Goal: Task Accomplishment & Management: Manage account settings

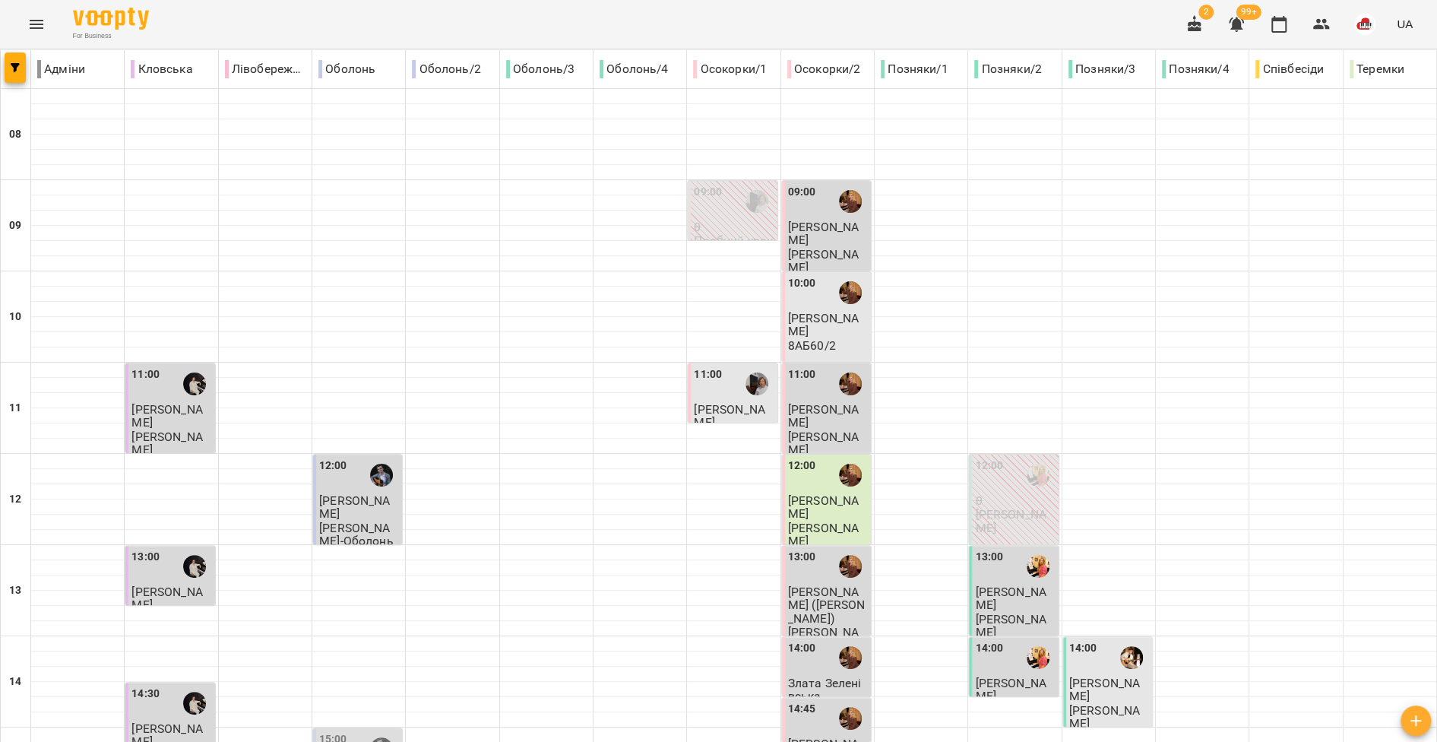
scroll to position [633, 0]
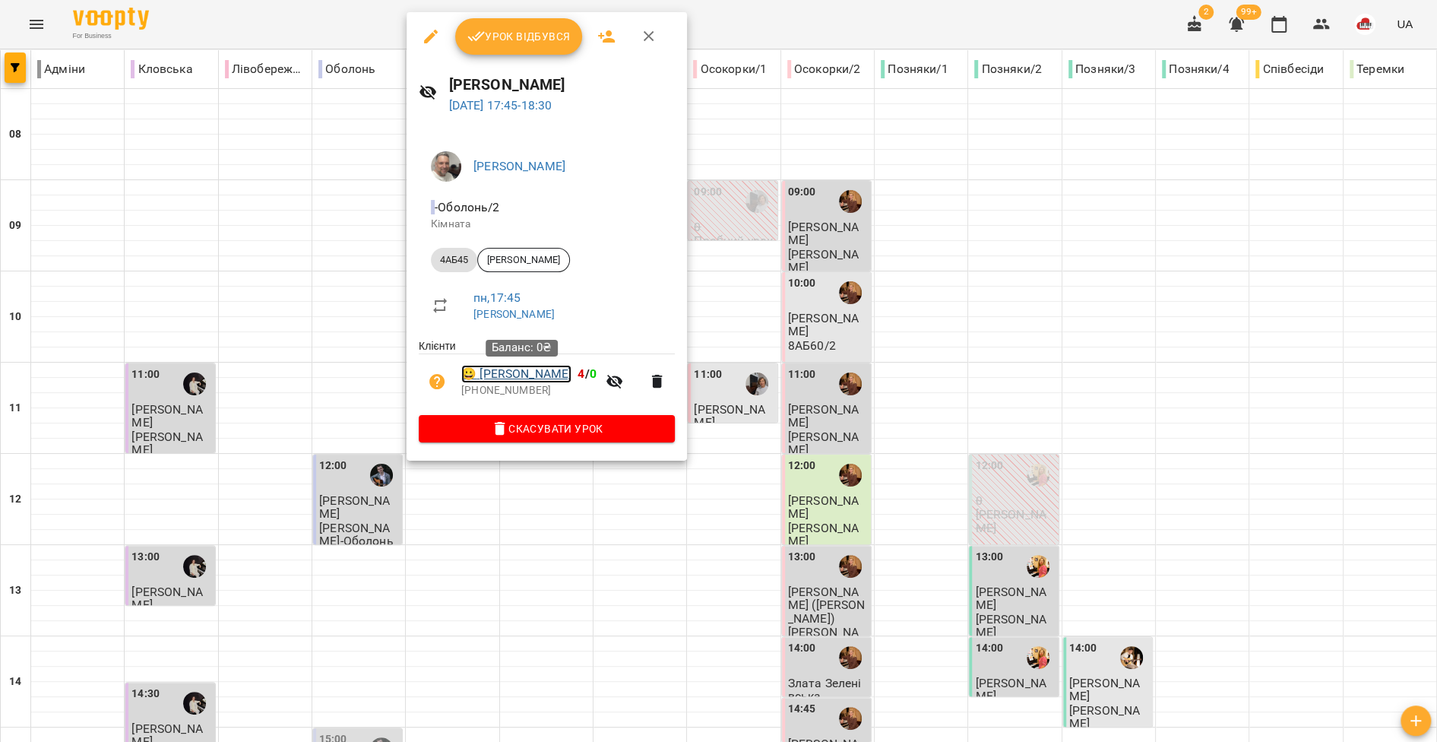
click at [515, 379] on link "😀 [PERSON_NAME]" at bounding box center [516, 374] width 110 height 18
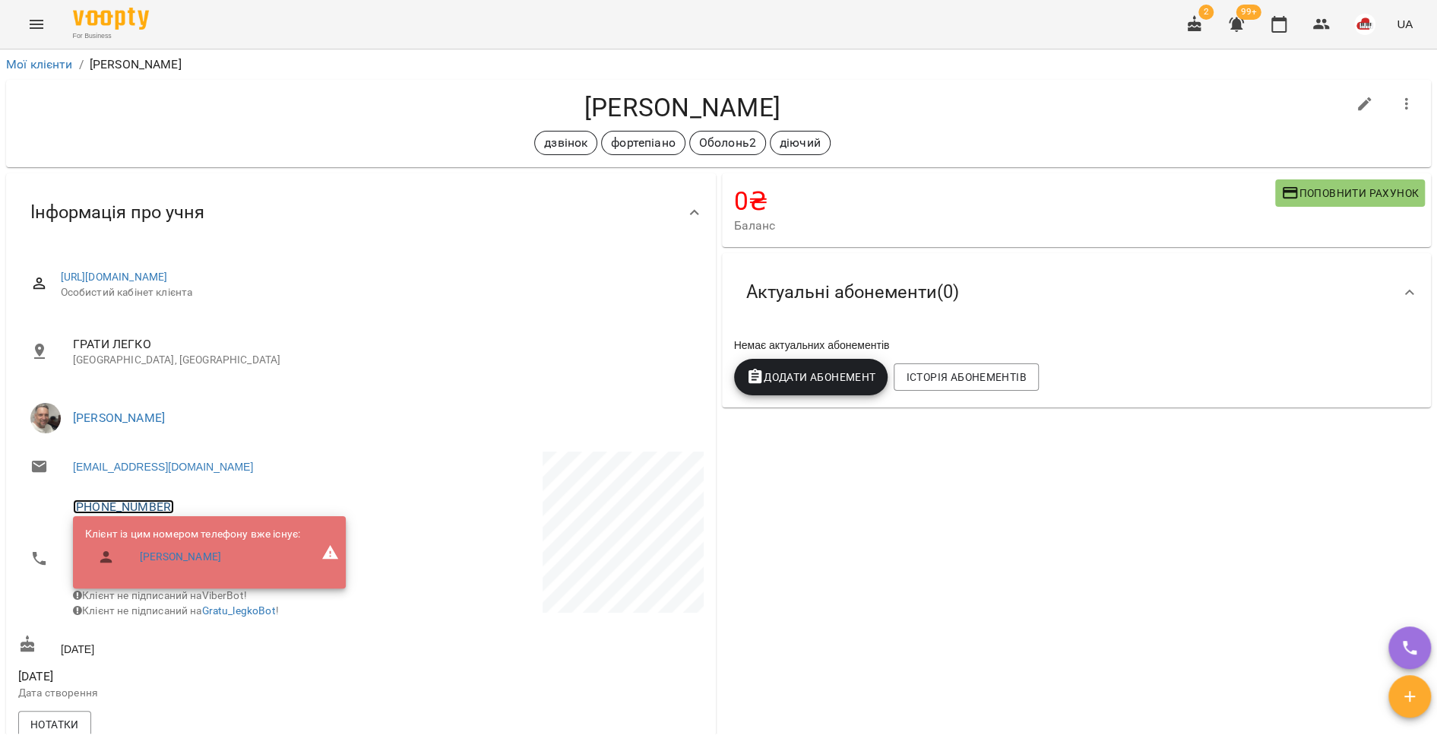
click at [148, 506] on link "[PHONE_NUMBER]" at bounding box center [123, 506] width 101 height 14
click at [183, 569] on img at bounding box center [185, 563] width 23 height 23
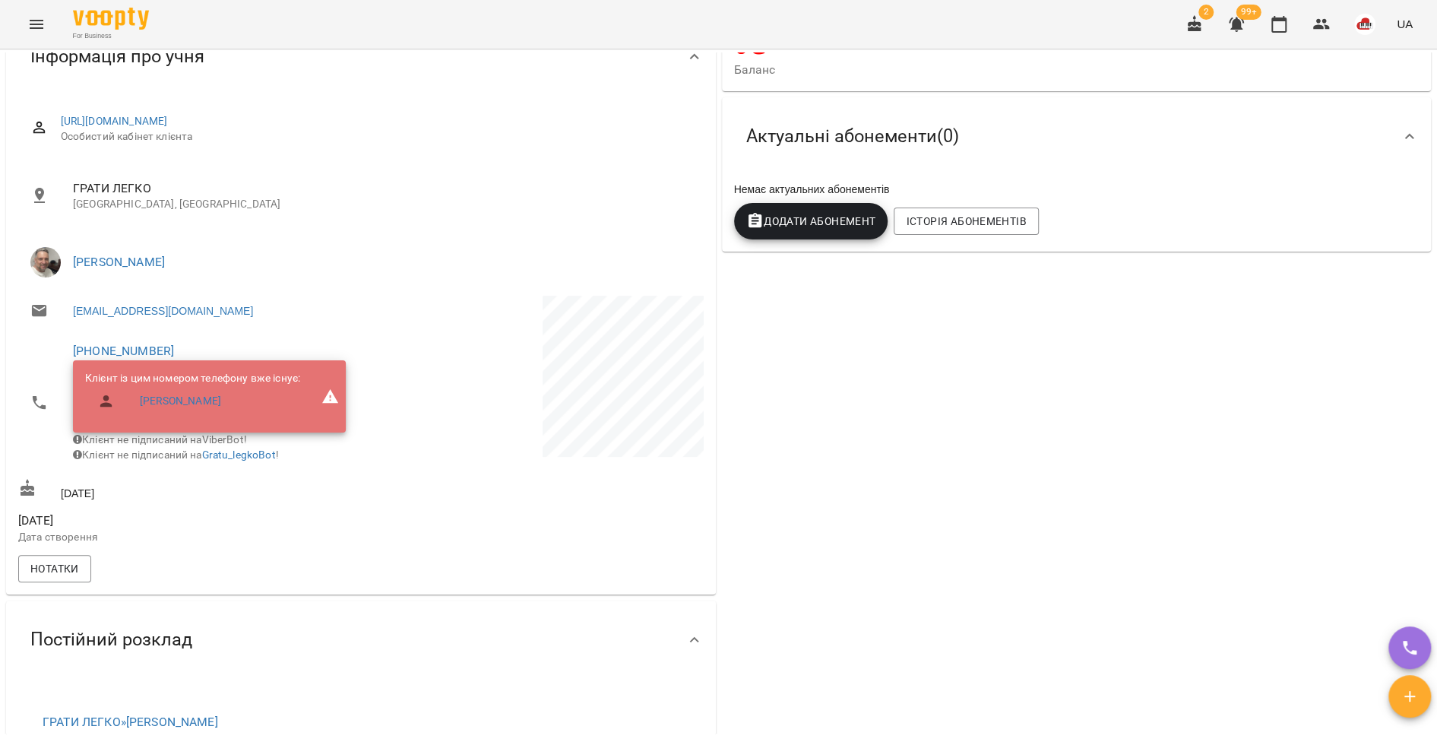
scroll to position [172, 0]
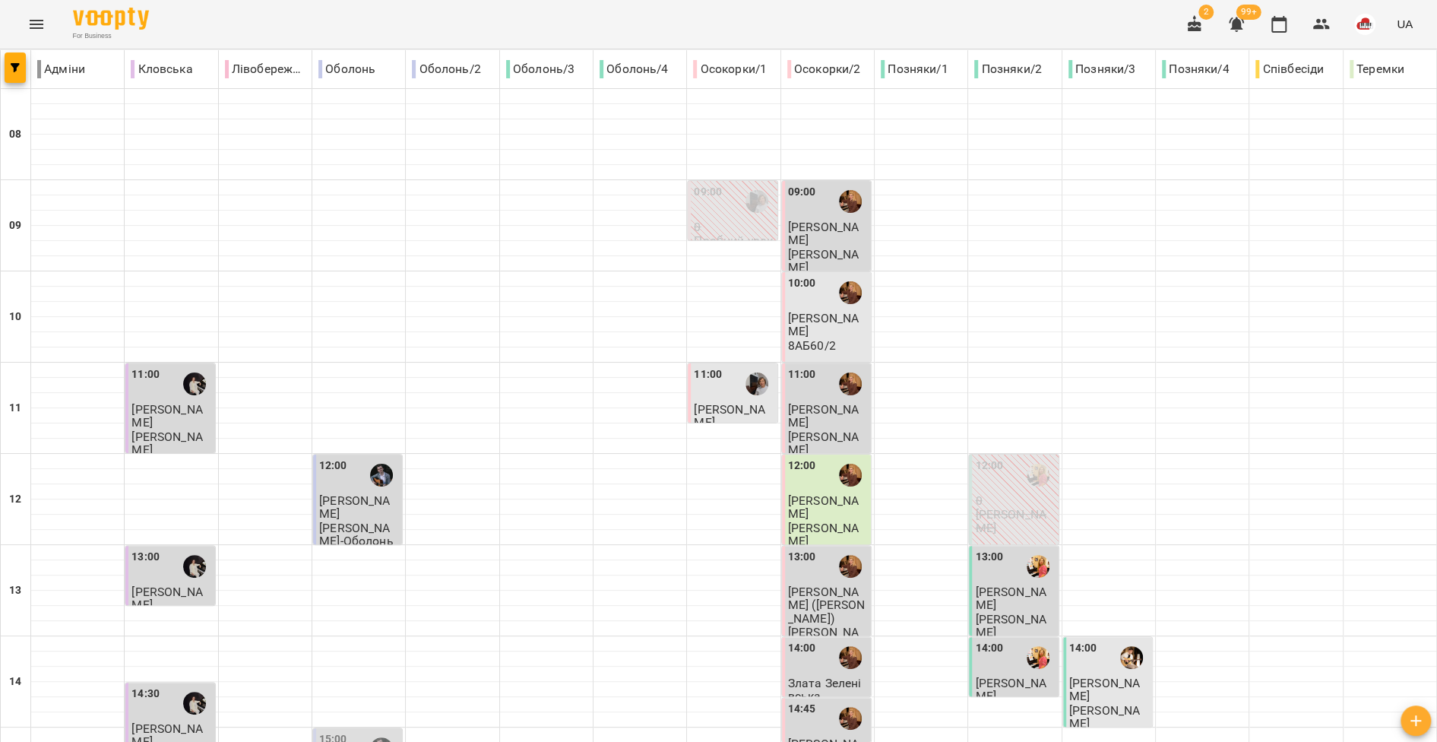
scroll to position [633, 0]
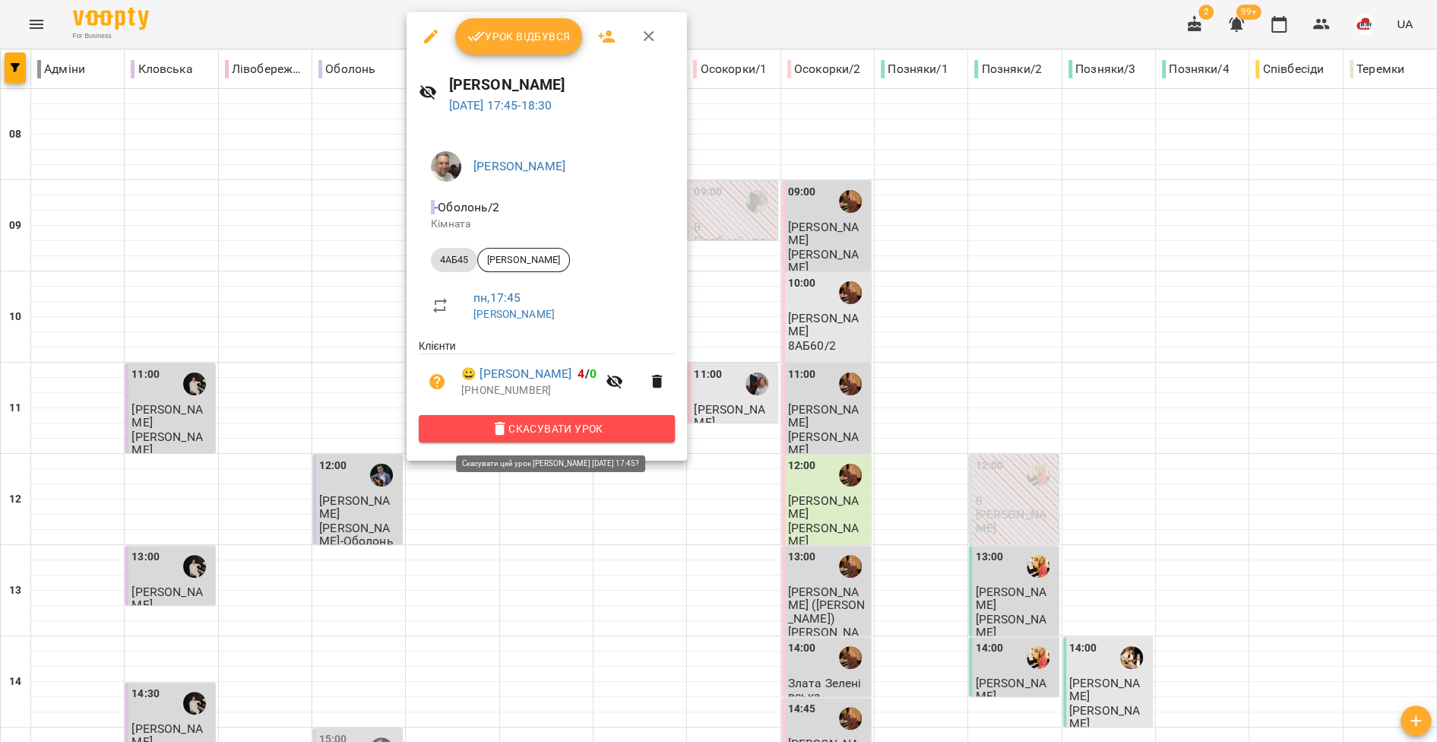
click at [476, 431] on span "Скасувати Урок" at bounding box center [547, 429] width 232 height 18
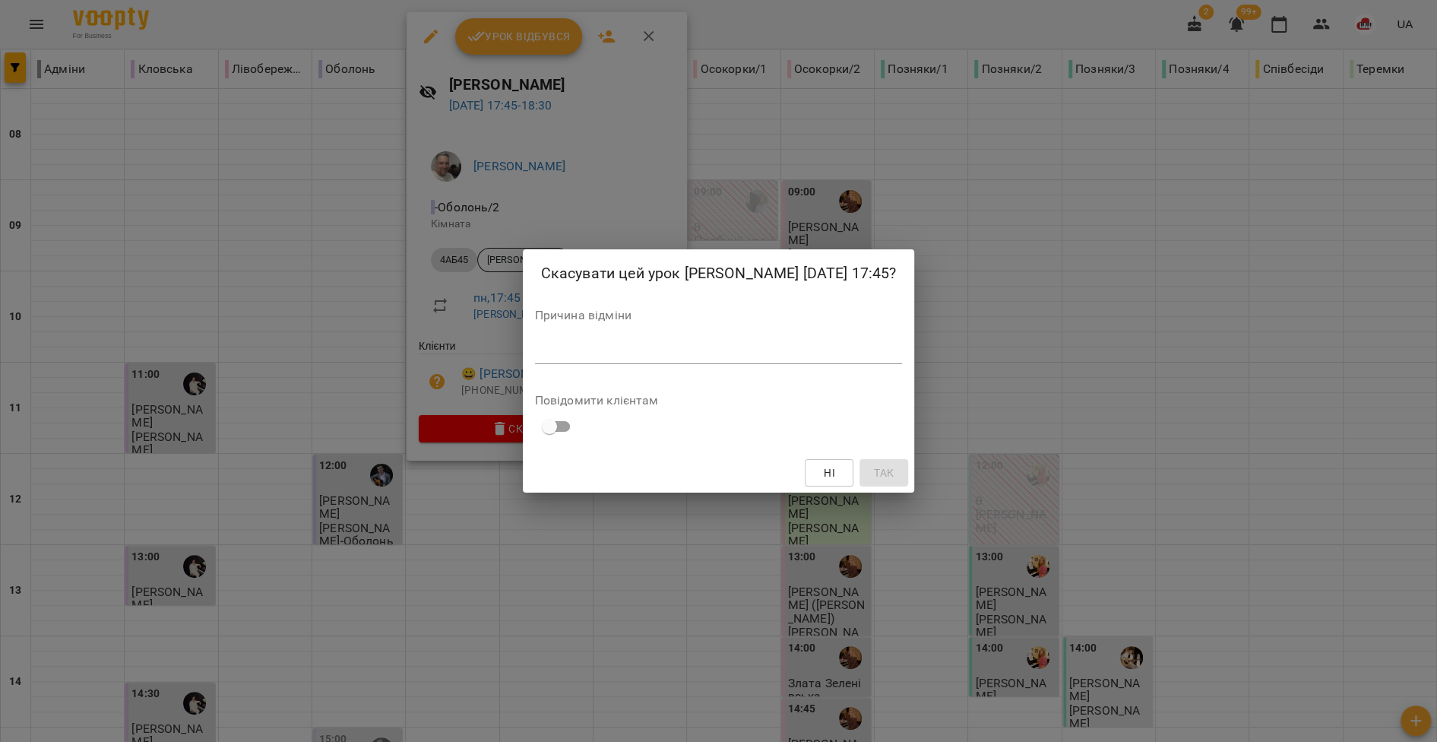
click at [553, 357] on textarea at bounding box center [719, 351] width 368 height 14
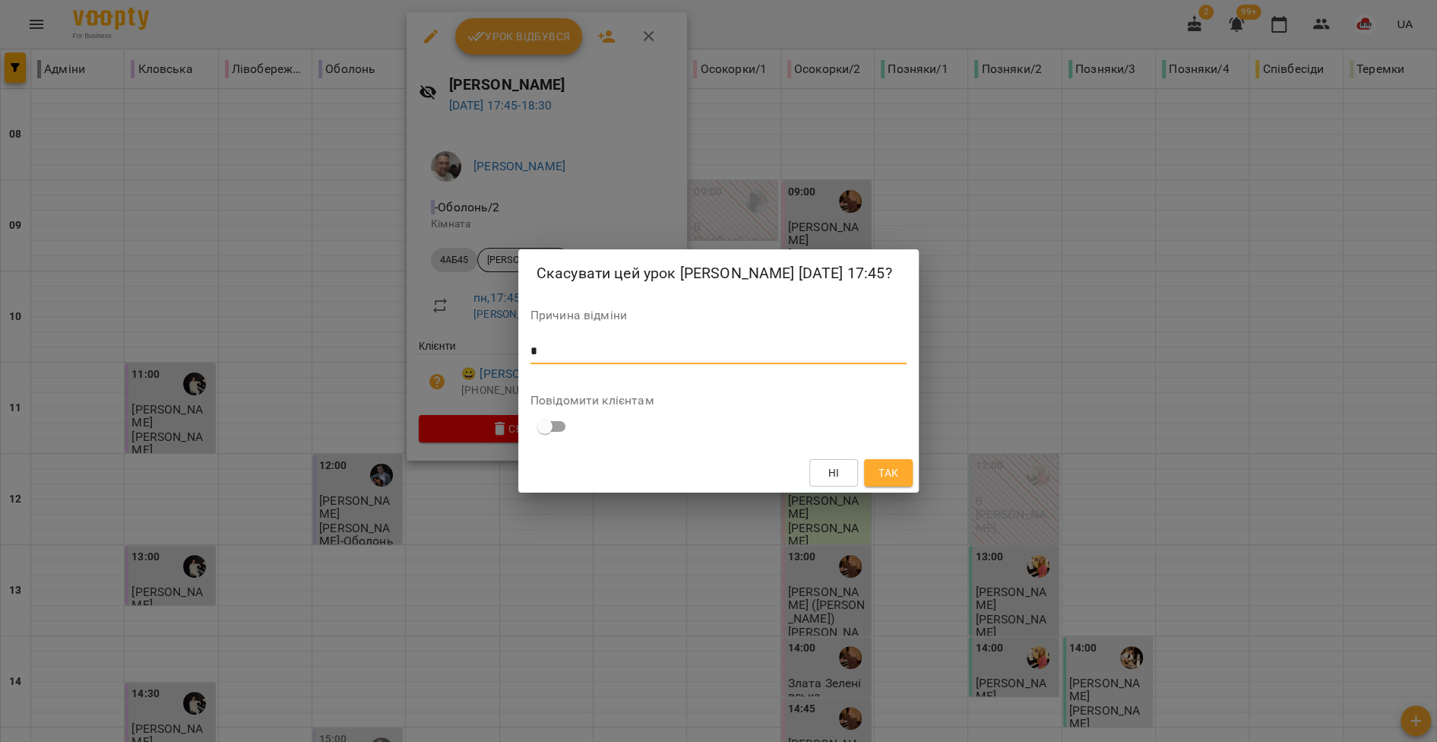
type textarea "*"
click at [843, 469] on span "Ні" at bounding box center [834, 473] width 24 height 18
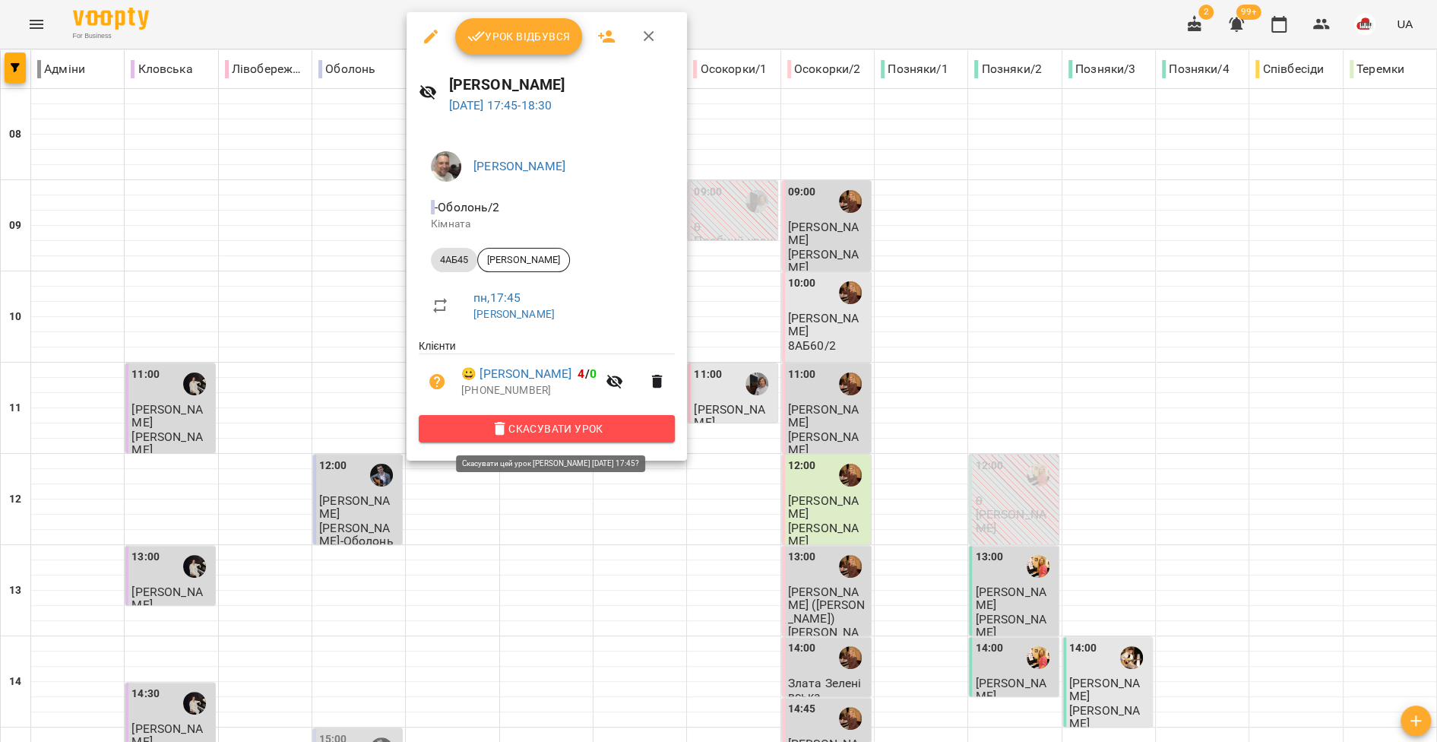
click at [556, 433] on span "Скасувати Урок" at bounding box center [547, 429] width 232 height 18
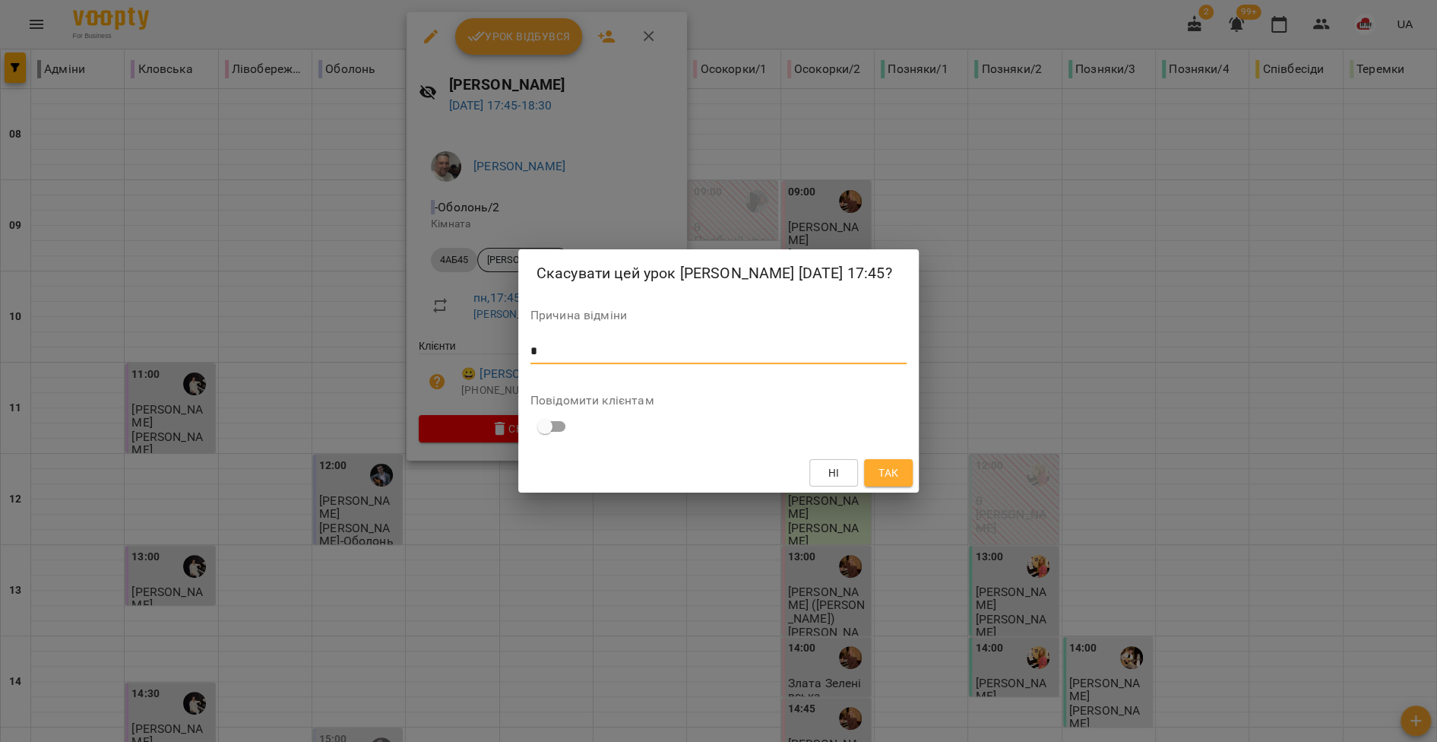
click at [575, 352] on textarea "*" at bounding box center [719, 351] width 377 height 14
type textarea "*"
click at [887, 470] on span "Так" at bounding box center [889, 473] width 20 height 18
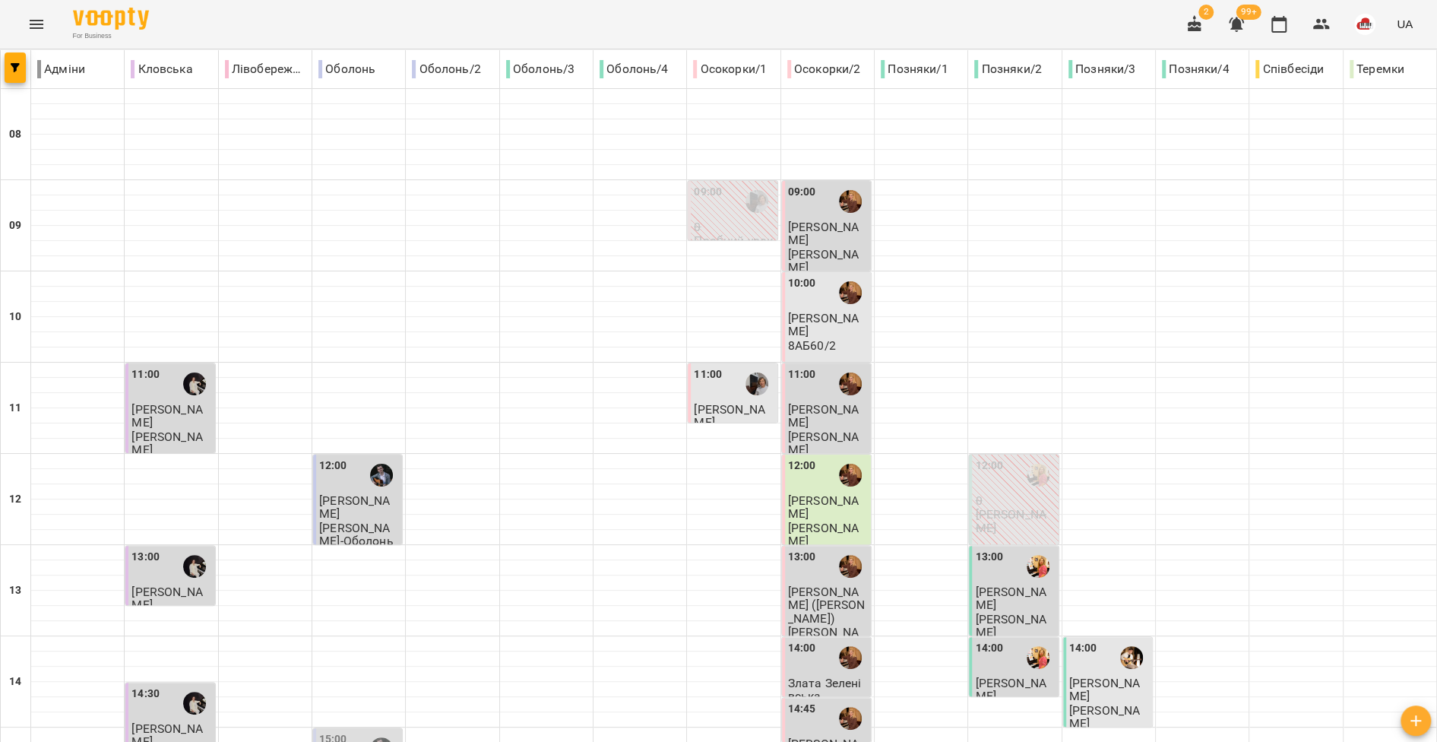
scroll to position [167, 0]
click at [36, 30] on icon "Menu" at bounding box center [36, 24] width 18 height 18
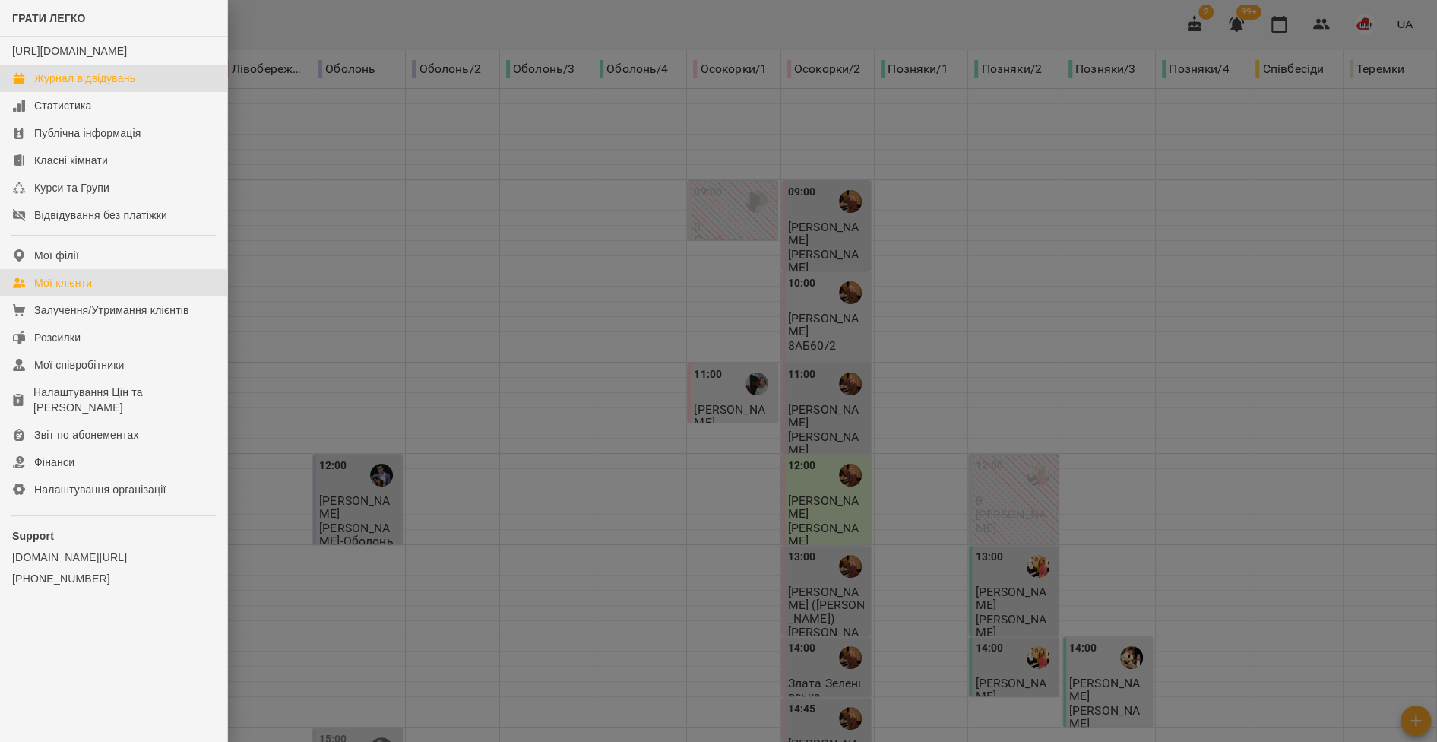
click at [36, 290] on div "Мої клієнти" at bounding box center [63, 282] width 58 height 15
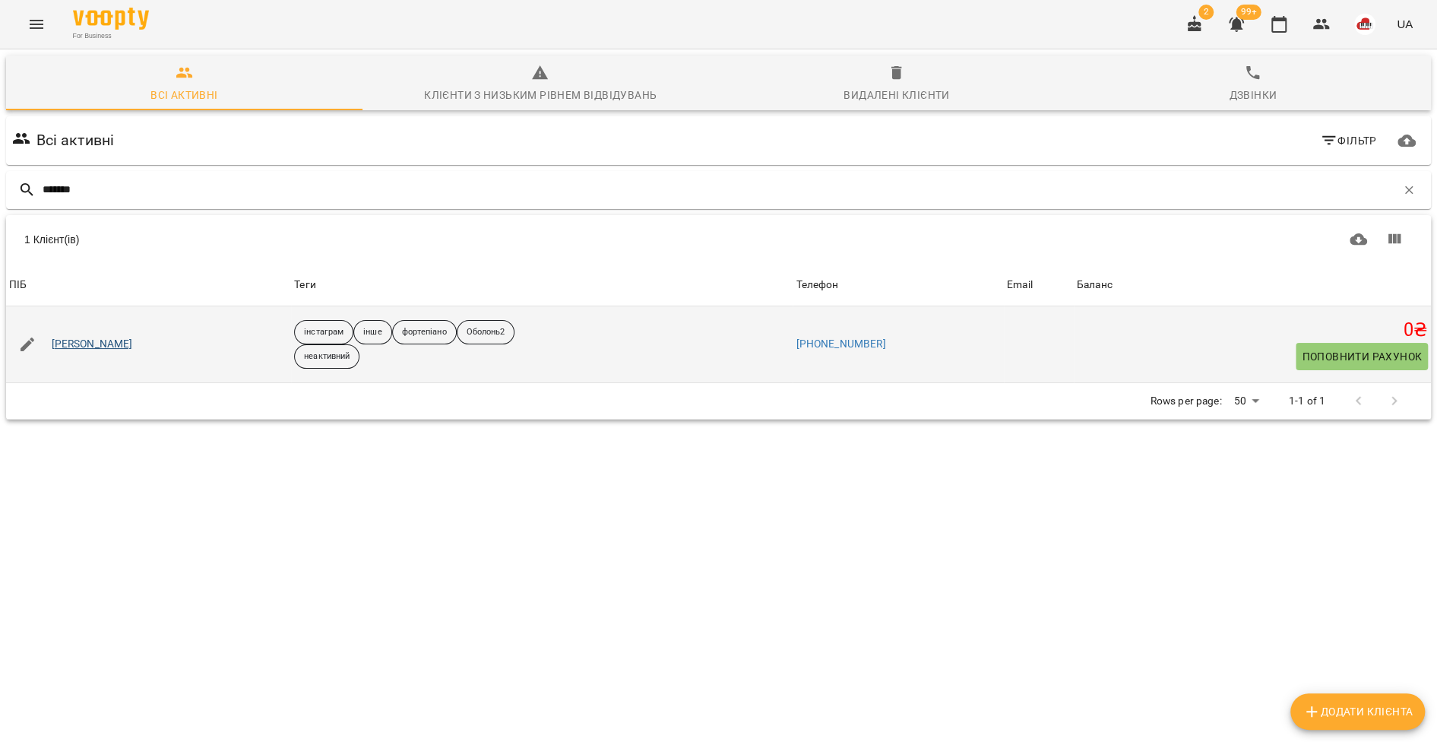
type input "*******"
click at [84, 345] on link "[PERSON_NAME]" at bounding box center [92, 344] width 81 height 15
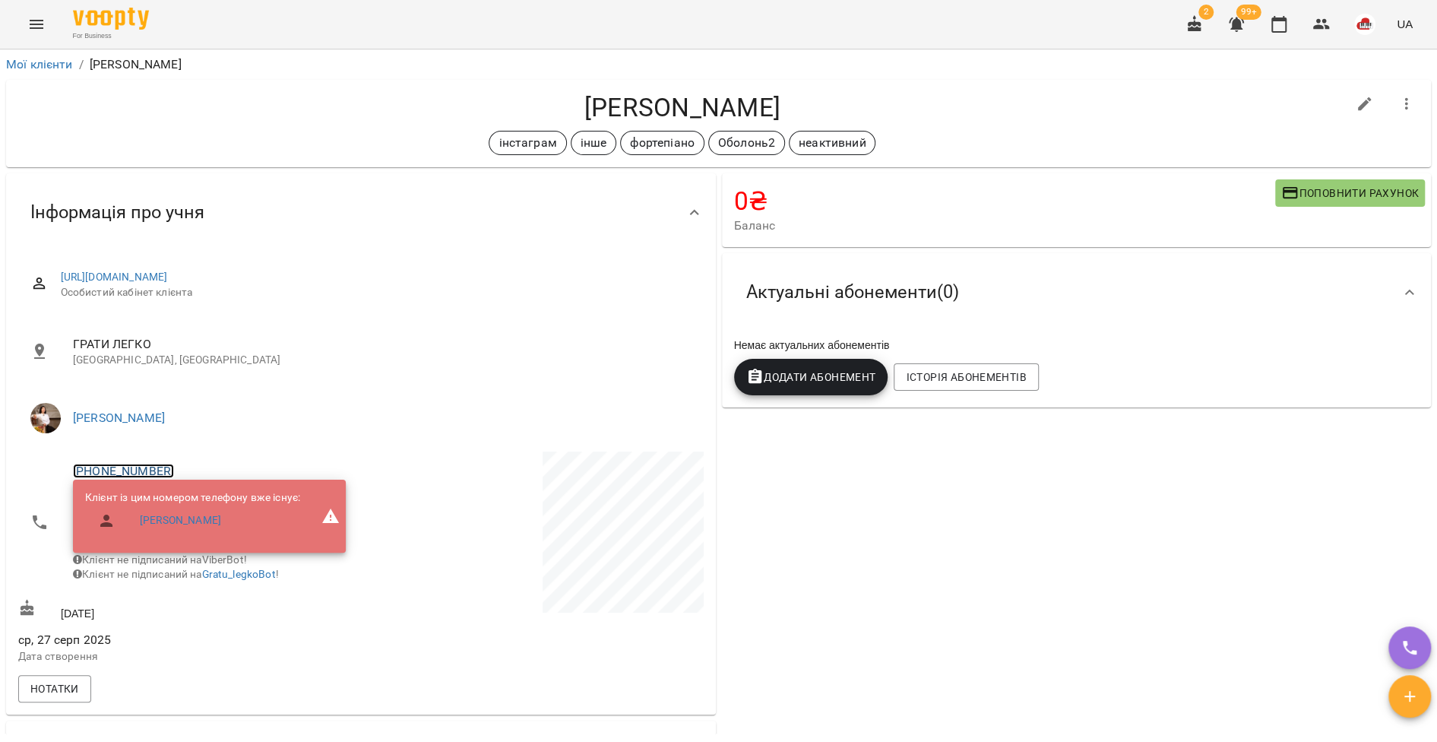
click at [150, 470] on link "[PHONE_NUMBER]" at bounding box center [123, 471] width 101 height 14
click at [184, 525] on img at bounding box center [185, 526] width 23 height 23
